Goal: Browse casually

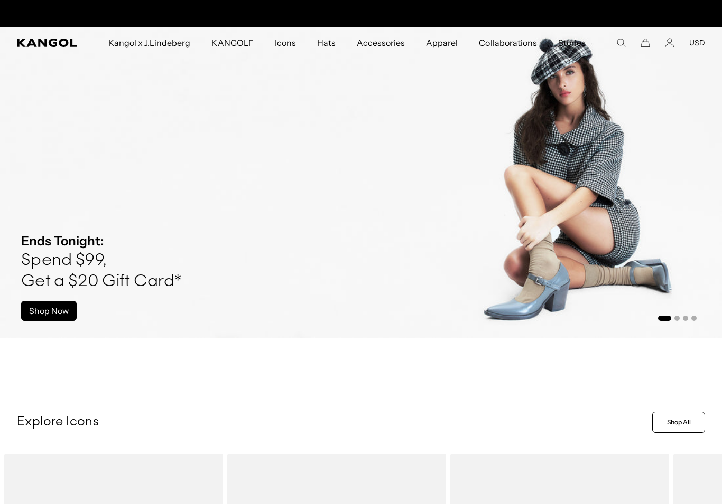
scroll to position [0, 218]
